Goal: Task Accomplishment & Management: Manage account settings

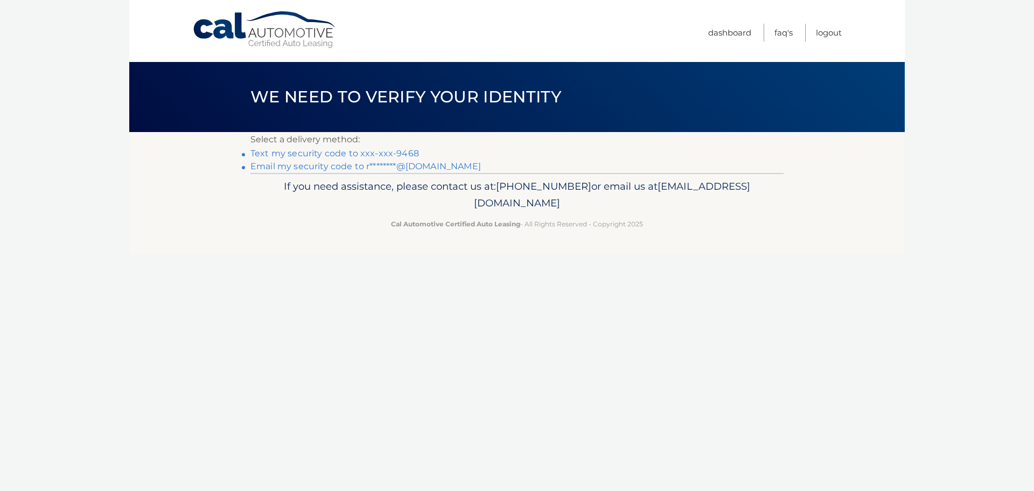
click at [348, 153] on link "Text my security code to xxx-xxx-9468" at bounding box center [334, 153] width 169 height 10
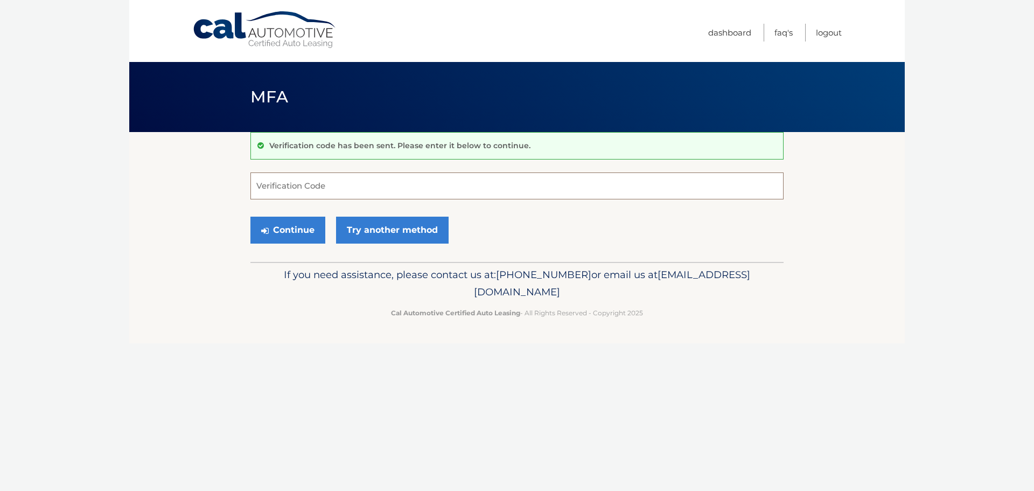
click at [302, 184] on input "Verification Code" at bounding box center [516, 185] width 533 height 27
type input "420458"
click at [250, 216] on button "Continue" at bounding box center [287, 229] width 75 height 27
